Goal: Find contact information: Find contact information

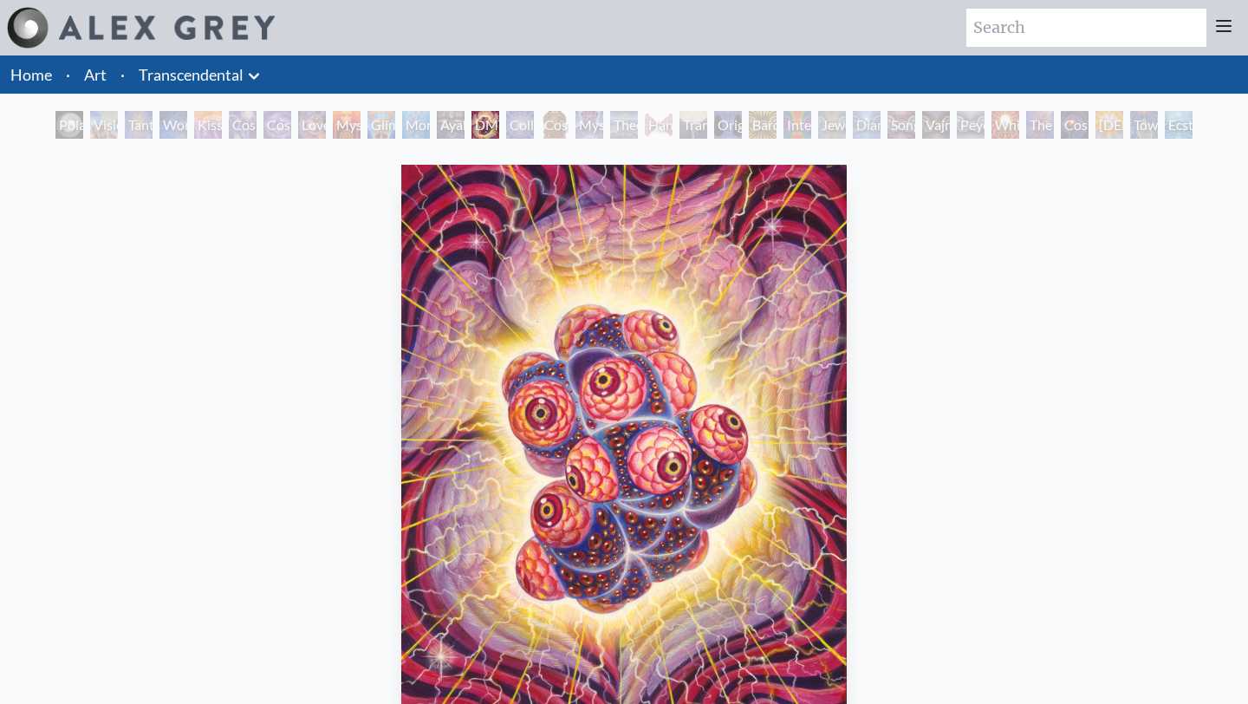
click at [162, 19] on img at bounding box center [167, 28] width 216 height 24
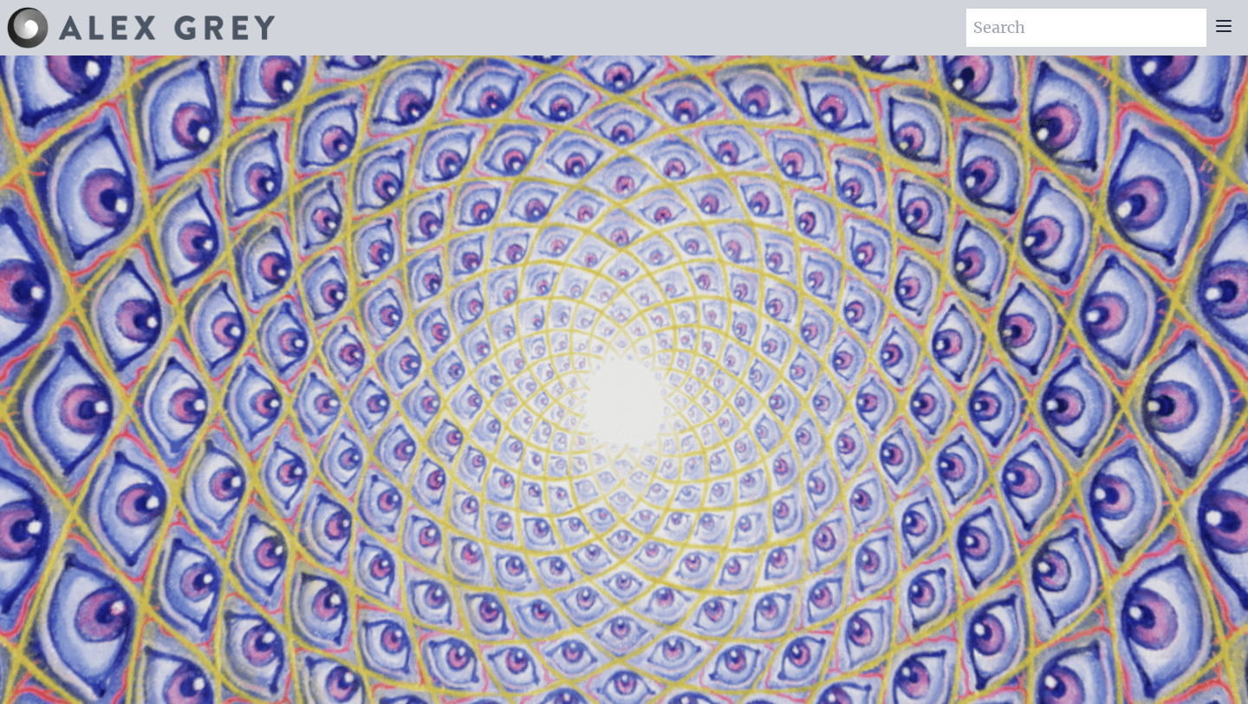
click at [1233, 28] on icon at bounding box center [1223, 26] width 21 height 21
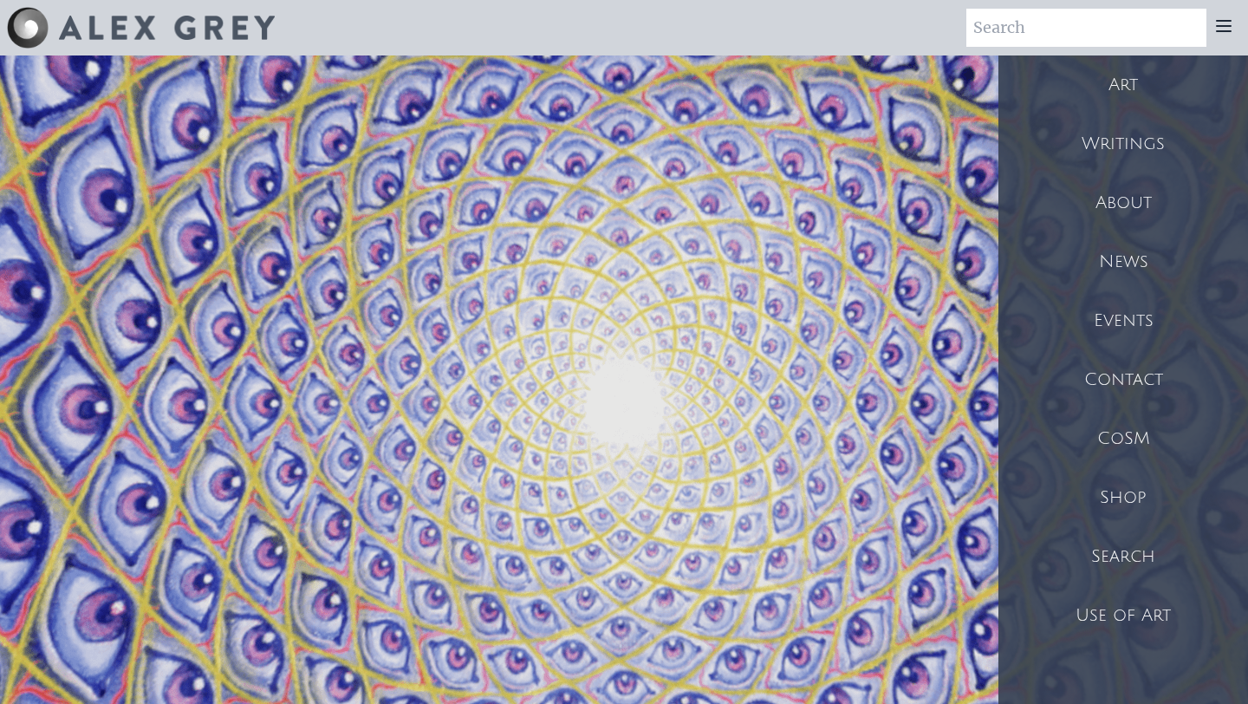
click at [1133, 488] on div "Shop" at bounding box center [1123, 497] width 250 height 59
click at [1134, 496] on div "Shop" at bounding box center [1123, 497] width 250 height 59
click at [1095, 362] on div "Contact" at bounding box center [1123, 379] width 250 height 59
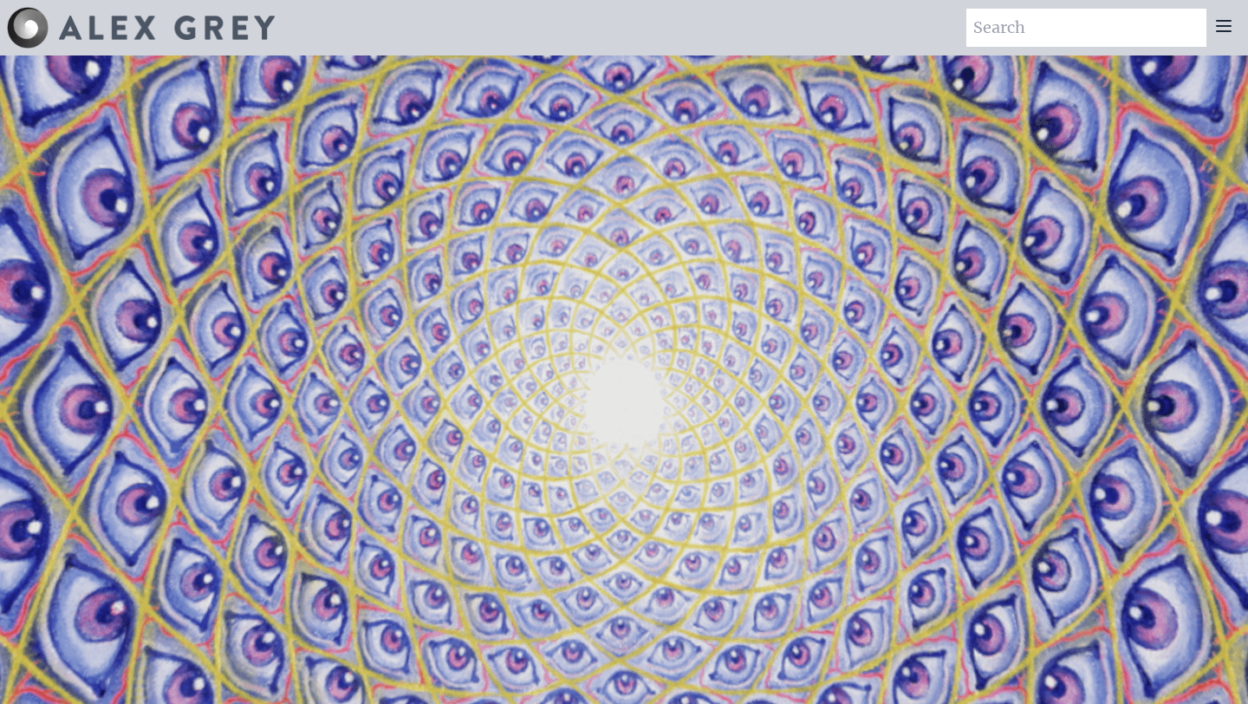
click at [1228, 25] on icon at bounding box center [1223, 26] width 14 height 10
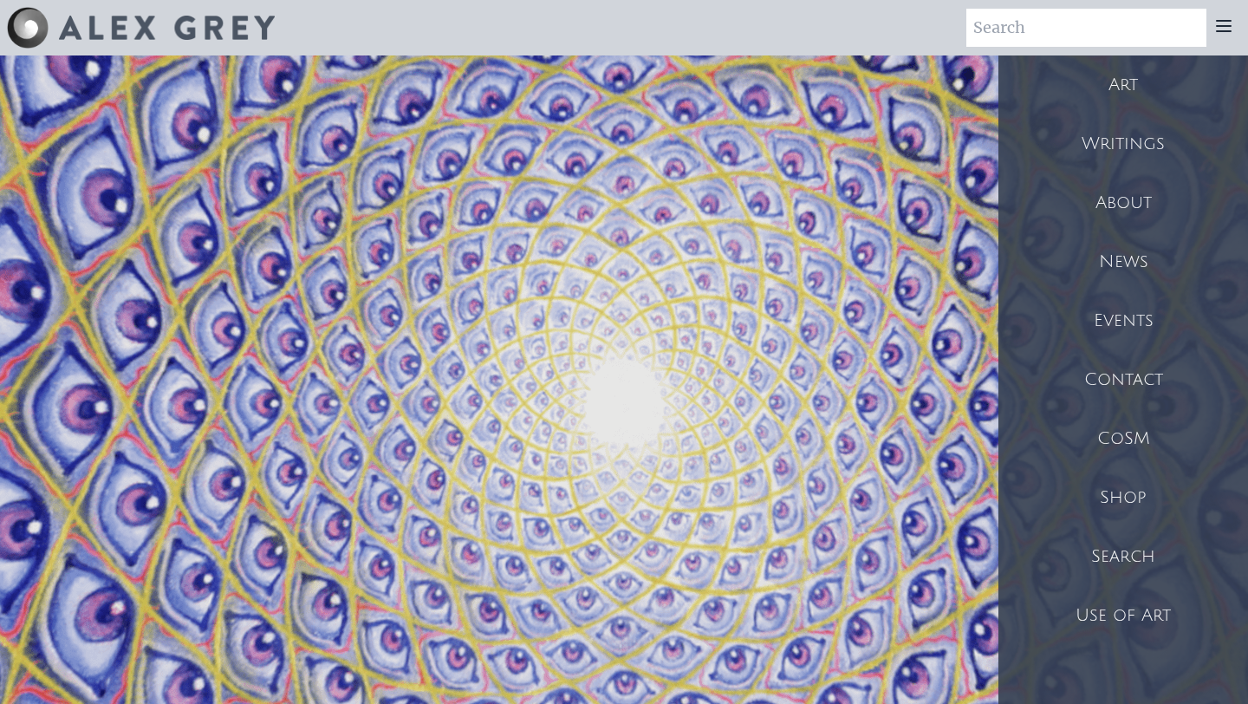
click at [1144, 380] on div "Contact" at bounding box center [1123, 379] width 250 height 59
click at [1056, 375] on div "Contact" at bounding box center [1123, 379] width 250 height 59
click at [1125, 381] on div "Contact" at bounding box center [1123, 379] width 250 height 59
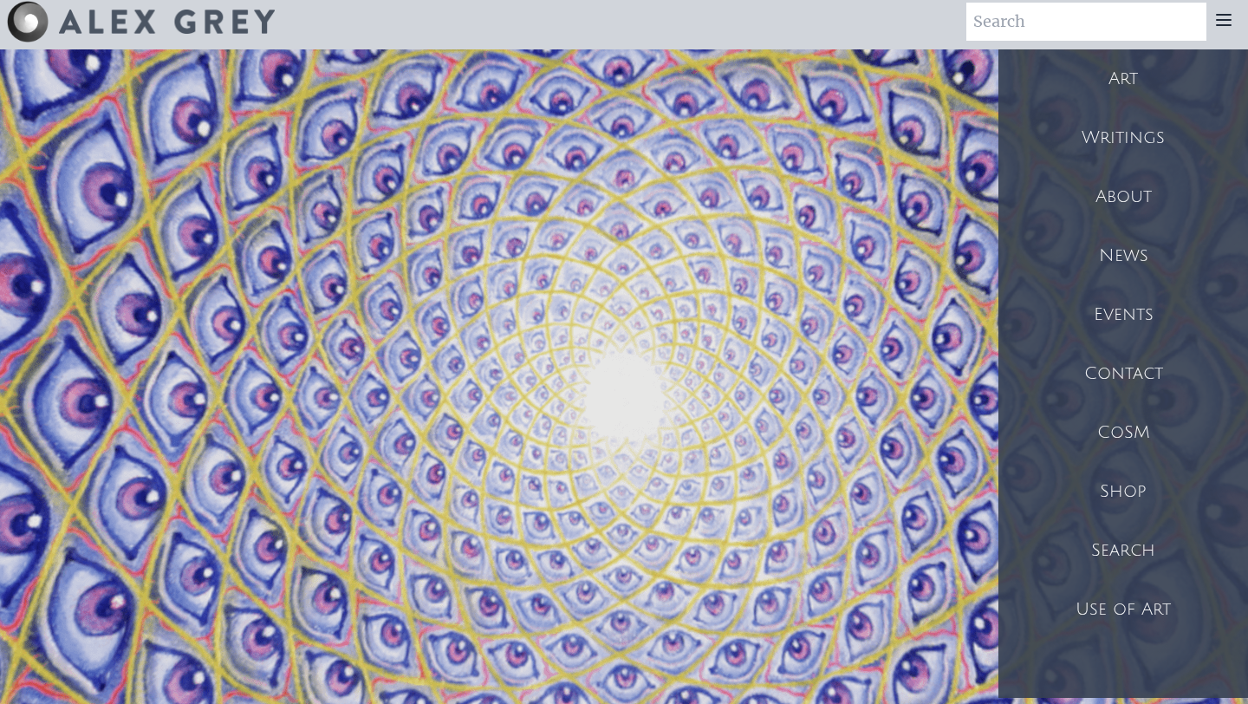
scroll to position [5, 0]
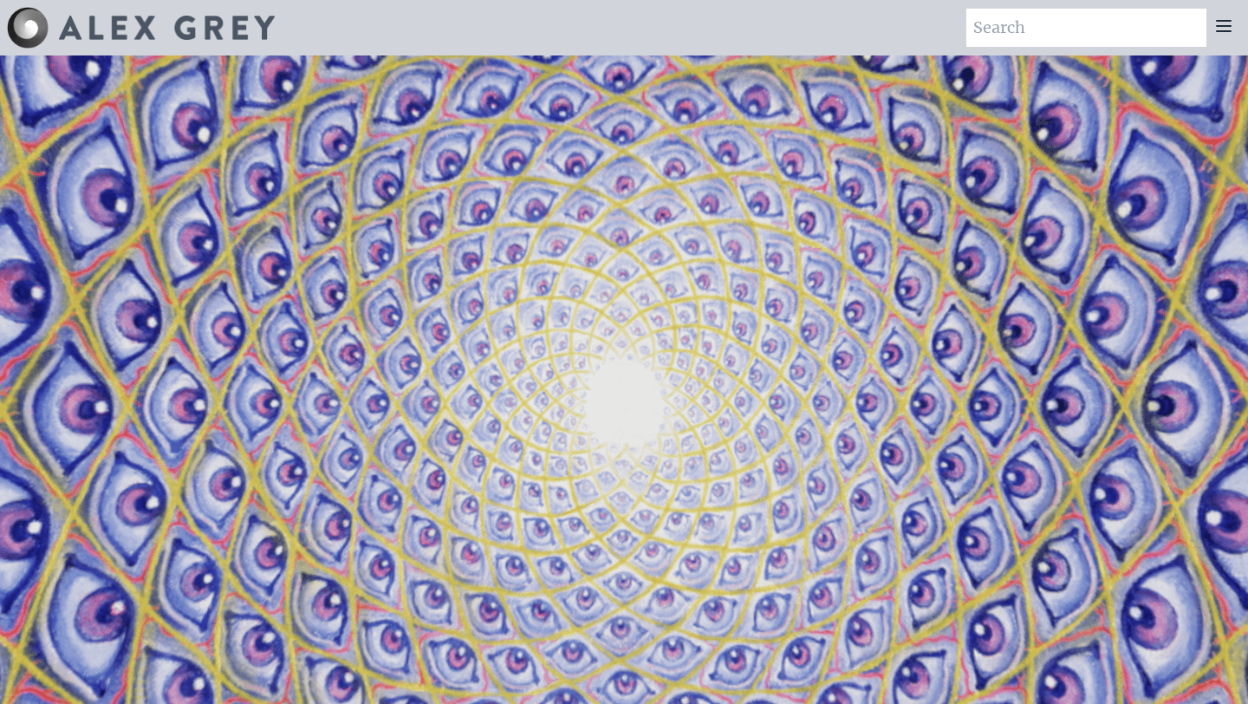
click at [1221, 30] on icon at bounding box center [1223, 26] width 14 height 10
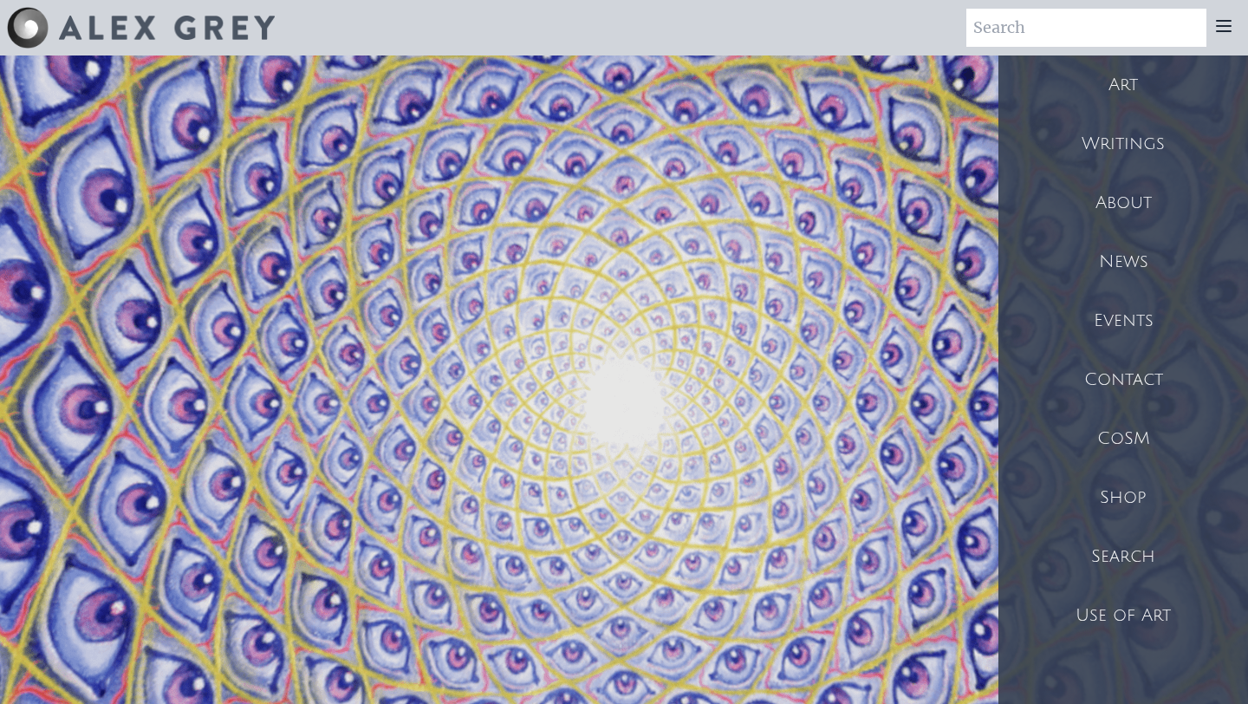
click at [1130, 386] on div "Contact" at bounding box center [1123, 379] width 250 height 59
